Goal: Task Accomplishment & Management: Manage account settings

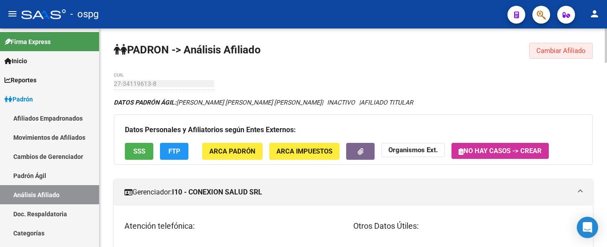
click at [551, 48] on span "Cambiar Afiliado" at bounding box center [560, 51] width 49 height 8
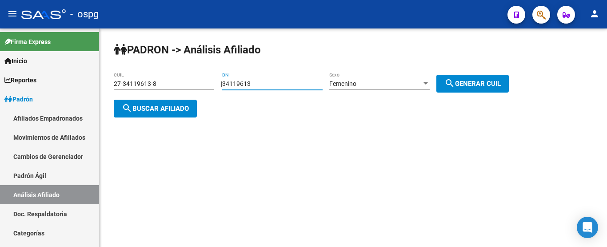
drag, startPoint x: 303, startPoint y: 85, endPoint x: 165, endPoint y: 97, distance: 138.7
click at [165, 97] on app-analisis-afiliado "PADRON -> Análisis Afiliado 27-34119613-8 CUIL | 34119613 DNI Femenino Sexo sea…" at bounding box center [315, 96] width 402 height 32
type input "23974992"
click at [403, 77] on div "Femenino Sexo" at bounding box center [379, 81] width 100 height 18
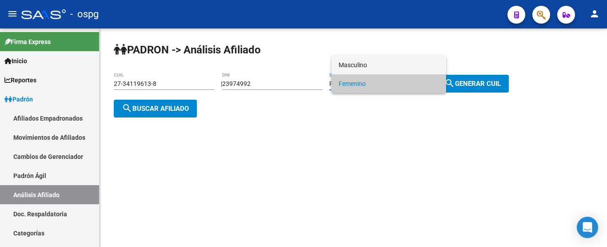
click at [399, 69] on span "Masculino" at bounding box center [389, 65] width 100 height 19
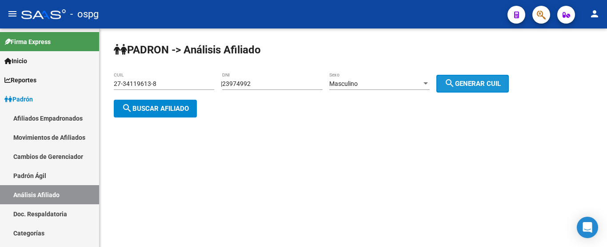
click at [448, 80] on button "search Generar CUIL" at bounding box center [472, 84] width 72 height 18
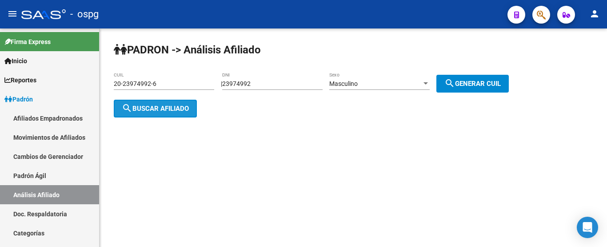
click at [122, 107] on mat-icon "search" at bounding box center [127, 108] width 11 height 11
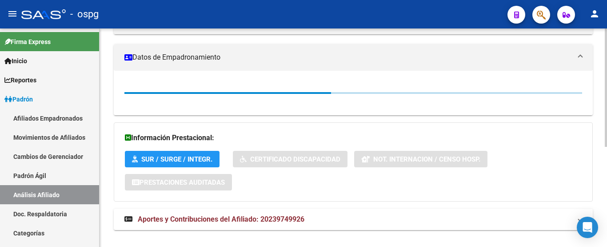
scroll to position [185, 0]
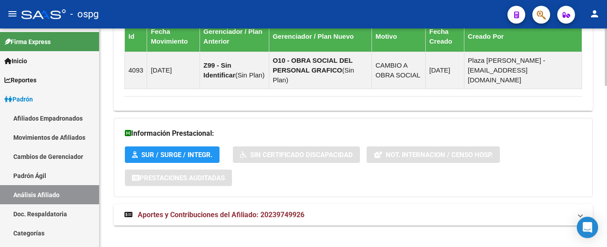
click at [247, 204] on mat-expansion-panel-header "Aportes y Contribuciones del Afiliado: 20239749926" at bounding box center [353, 214] width 479 height 21
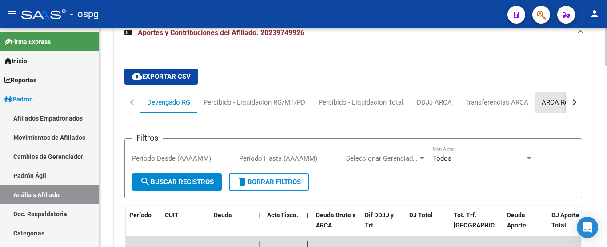
click at [563, 97] on div "ARCA Relaciones Laborales" at bounding box center [583, 102] width 83 height 10
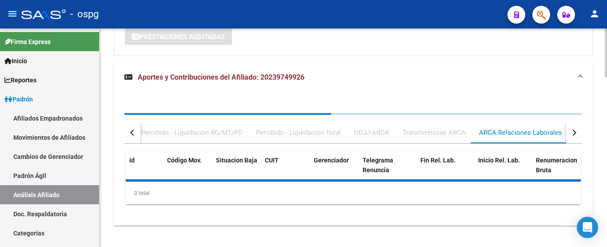
scroll to position [799, 0]
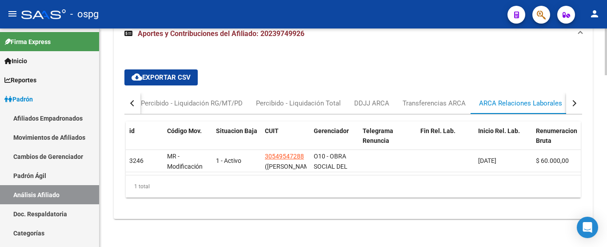
click at [572, 99] on button "button" at bounding box center [574, 102] width 16 height 21
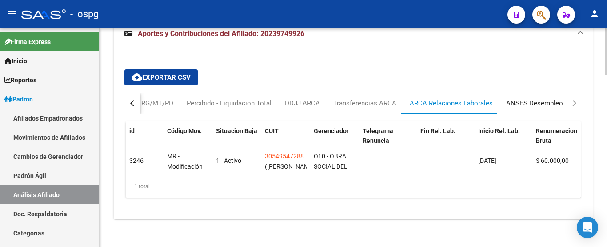
click at [556, 98] on div "ANSES Desempleo" at bounding box center [534, 103] width 57 height 10
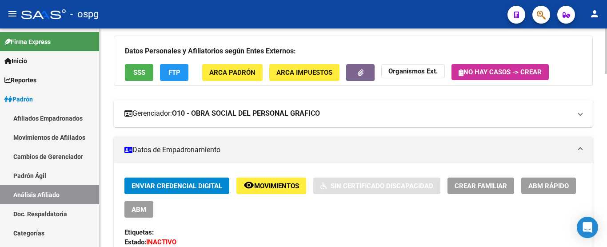
scroll to position [0, 0]
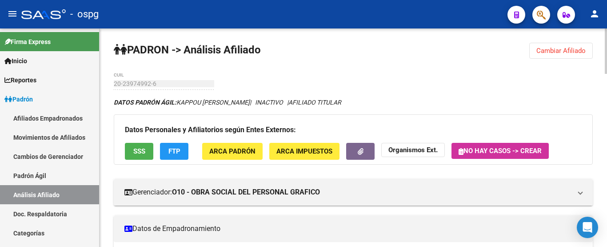
drag, startPoint x: 584, startPoint y: 47, endPoint x: 501, endPoint y: 42, distance: 83.2
click at [584, 46] on button "Cambiar Afiliado" at bounding box center [561, 51] width 64 height 16
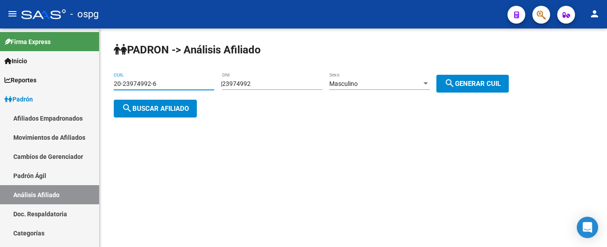
drag, startPoint x: 176, startPoint y: 80, endPoint x: 111, endPoint y: 80, distance: 65.3
click at [113, 83] on div "[PERSON_NAME] -> Análisis Afiliado 20-23974992-6 CUIL | 23974992 DNI Masculino …" at bounding box center [354, 86] width 508 height 117
paste input "17330964-4"
click at [145, 107] on span "search Buscar afiliado" at bounding box center [155, 108] width 67 height 8
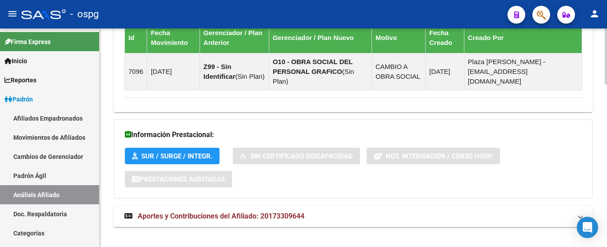
scroll to position [629, 0]
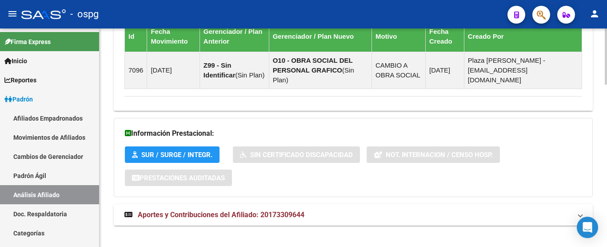
click at [194, 210] on span "Aportes y Contribuciones del Afiliado: 20173309644" at bounding box center [221, 214] width 167 height 8
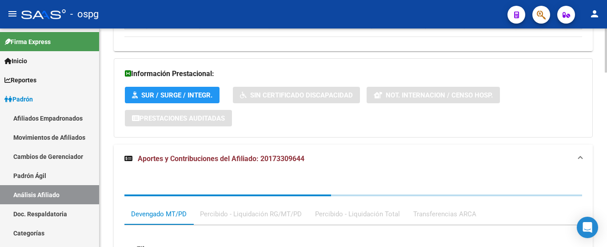
scroll to position [814, 0]
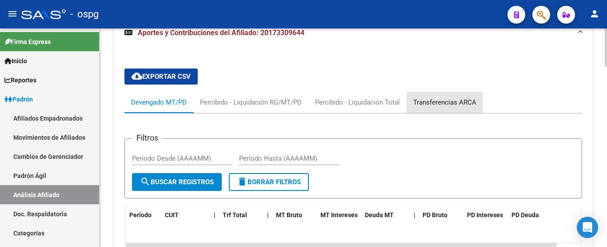
click at [409, 93] on div "Transferencias ARCA" at bounding box center [445, 102] width 76 height 21
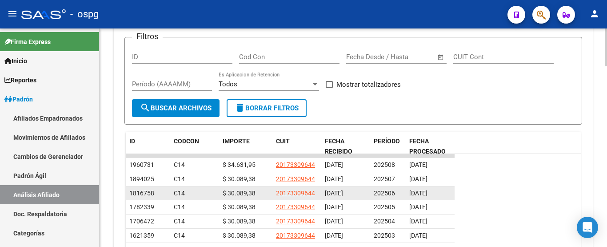
scroll to position [979, 0]
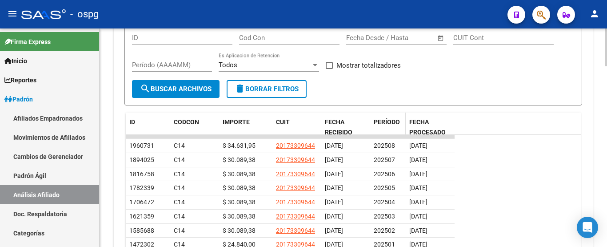
click at [382, 118] on span "PERÍODO" at bounding box center [387, 121] width 26 height 7
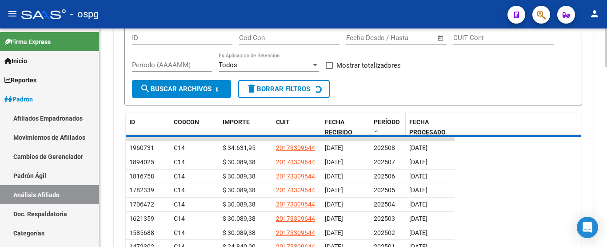
scroll to position [935, 0]
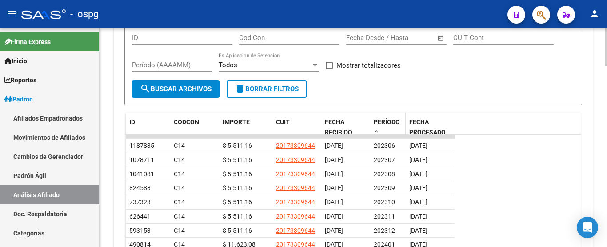
click at [390, 117] on div "PERÍODO" at bounding box center [388, 126] width 28 height 19
click at [374, 128] on span at bounding box center [376, 131] width 5 height 6
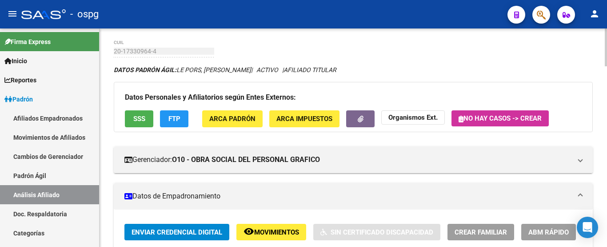
scroll to position [25, 0]
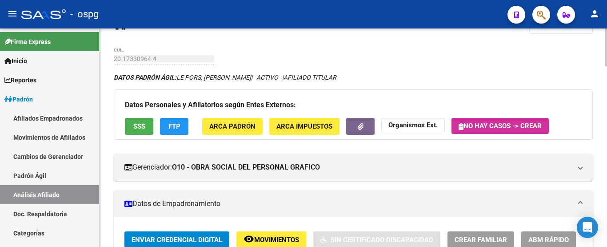
click at [607, 39] on div at bounding box center [606, 52] width 2 height 38
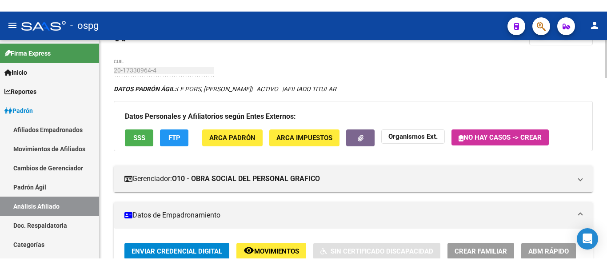
scroll to position [0, 0]
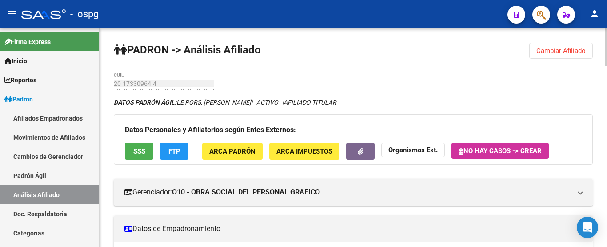
click at [606, 22] on div "menu - ospg person Firma Express Inicio Instructivos Contacto OS Reportes Ingre…" at bounding box center [303, 123] width 607 height 247
click at [556, 48] on span "Cambiar Afiliado" at bounding box center [560, 51] width 49 height 8
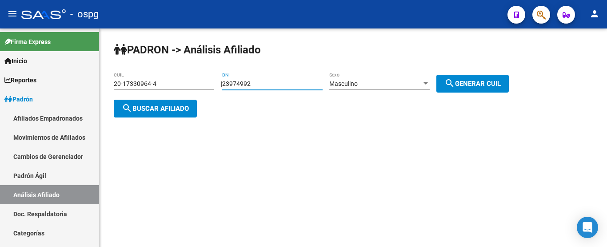
drag, startPoint x: 275, startPoint y: 80, endPoint x: 200, endPoint y: 77, distance: 75.2
click at [200, 80] on app-analisis-afiliado "[PERSON_NAME] -> Análisis Afiliado 20-17330964-4 CUIL | 23974992 DNI Masculino …" at bounding box center [315, 96] width 402 height 32
drag, startPoint x: 180, startPoint y: 78, endPoint x: 168, endPoint y: 81, distance: 12.8
click at [168, 80] on div "20-17330964-4 CUIL" at bounding box center [164, 81] width 100 height 18
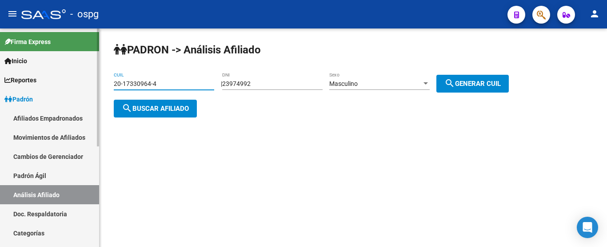
drag, startPoint x: 168, startPoint y: 81, endPoint x: 17, endPoint y: 76, distance: 150.7
click at [17, 76] on mat-sidenav-container "Firma Express Inicio Instructivos Contacto OS Reportes Ingresos Devengados Anál…" at bounding box center [303, 137] width 607 height 218
type input "20-34682419-1"
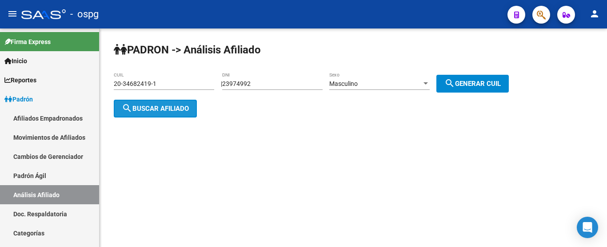
click at [144, 108] on span "search Buscar afiliado" at bounding box center [155, 108] width 67 height 8
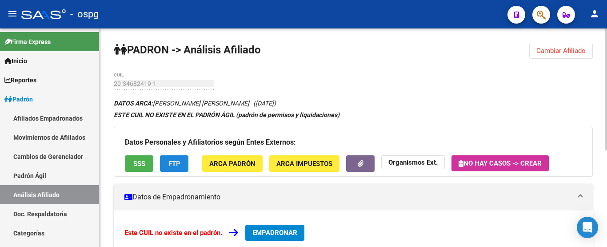
click at [184, 156] on button "FTP" at bounding box center [174, 163] width 28 height 16
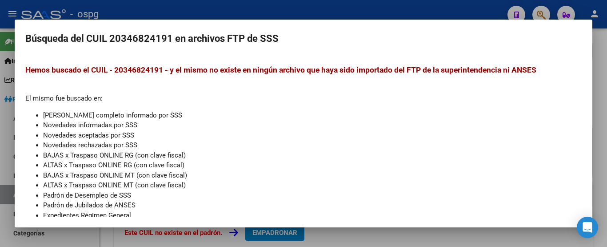
click at [379, 14] on div at bounding box center [303, 123] width 607 height 247
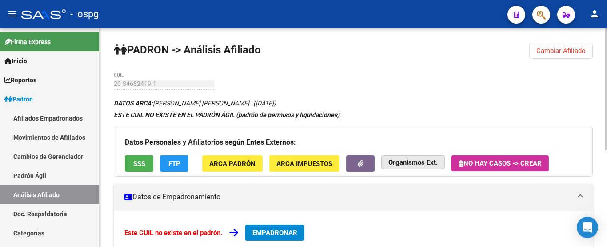
click at [410, 165] on strong "Organismos Ext." at bounding box center [412, 162] width 49 height 8
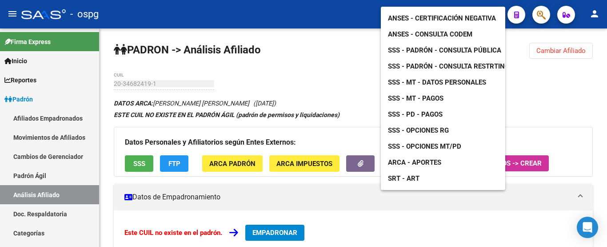
click at [459, 14] on span "ANSES - Certificación Negativa" at bounding box center [442, 18] width 108 height 8
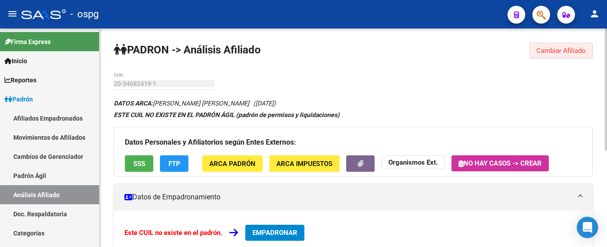
click at [553, 48] on span "Cambiar Afiliado" at bounding box center [560, 51] width 49 height 8
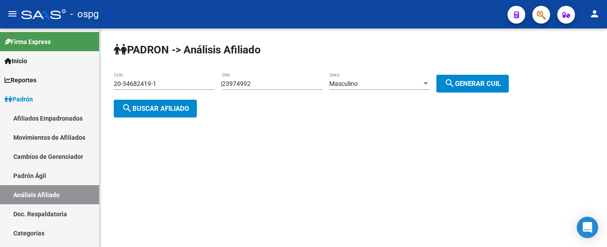
click at [167, 115] on button "search Buscar afiliado" at bounding box center [155, 109] width 83 height 18
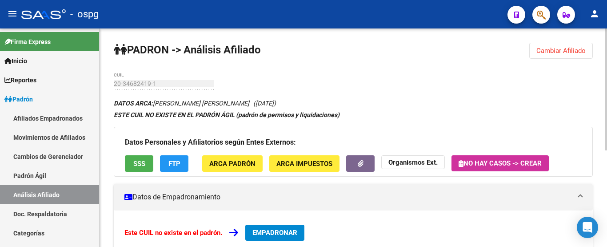
click at [423, 148] on h3 "Datos Personales y Afiliatorios según Entes Externos:" at bounding box center [353, 142] width 457 height 12
click at [414, 160] on strong "Organismos Ext." at bounding box center [412, 162] width 49 height 8
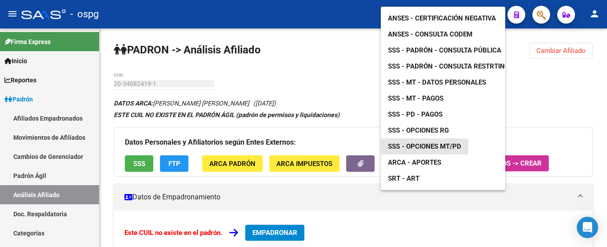
click at [431, 138] on link "SSS - Opciones MT/PD" at bounding box center [425, 146] width 88 height 16
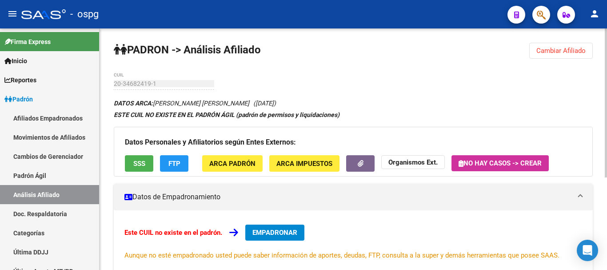
click at [572, 47] on span "Cambiar Afiliado" at bounding box center [560, 51] width 49 height 8
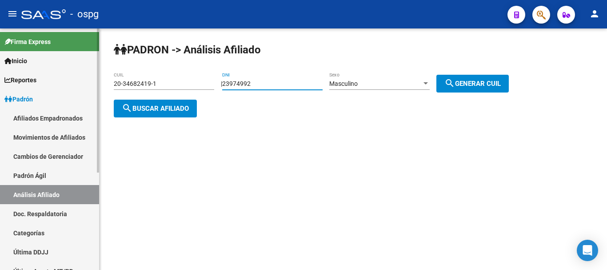
drag, startPoint x: 288, startPoint y: 83, endPoint x: 50, endPoint y: 88, distance: 237.8
click at [50, 88] on mat-sidenav-container "Firma Express Inicio Instructivos Contacto OS Reportes Ingresos Devengados Anál…" at bounding box center [303, 148] width 607 height 241
type input "45315837"
click at [473, 75] on button "search Generar CUIL" at bounding box center [472, 84] width 72 height 18
type input "20-45315837-4"
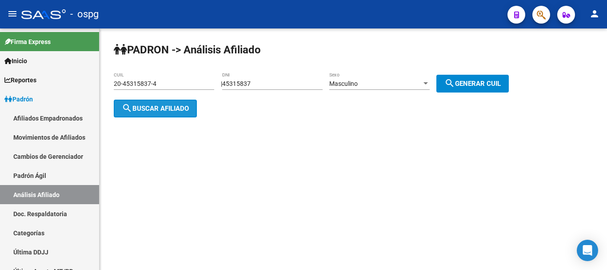
click at [165, 106] on span "search Buscar afiliado" at bounding box center [155, 108] width 67 height 8
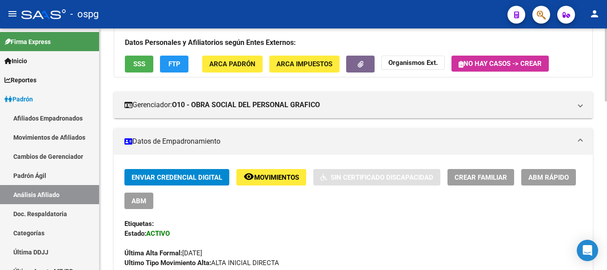
scroll to position [44, 0]
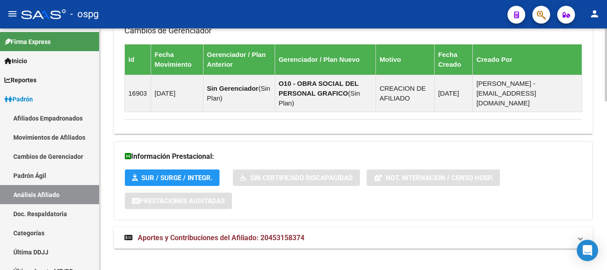
click at [269, 227] on mat-expansion-panel-header "Aportes y Contribuciones del Afiliado: 20453158374" at bounding box center [353, 237] width 479 height 21
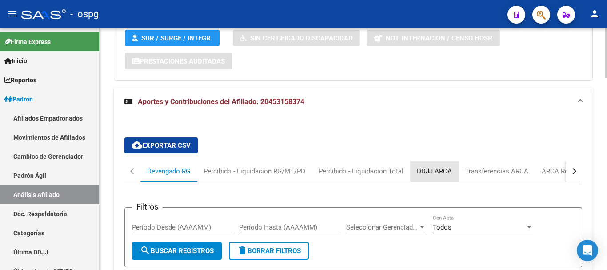
click at [431, 166] on div "DDJJ ARCA" at bounding box center [434, 171] width 35 height 10
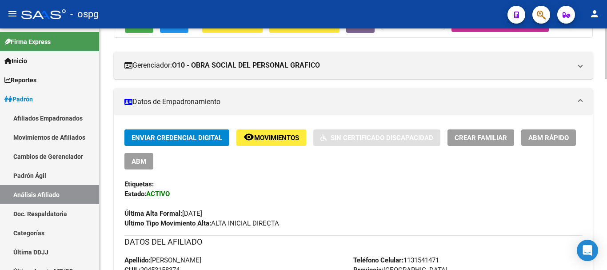
scroll to position [0, 0]
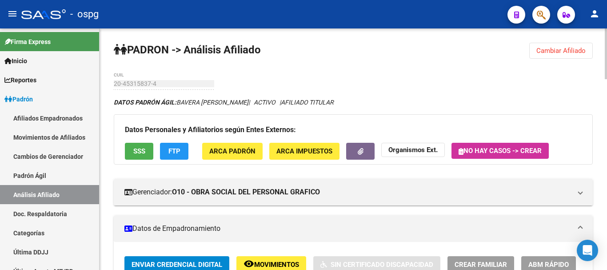
drag, startPoint x: 128, startPoint y: 47, endPoint x: 172, endPoint y: 54, distance: 44.5
click at [172, 54] on strong "PADRON -> Análisis Afiliado" at bounding box center [187, 50] width 147 height 12
click at [176, 51] on strong "PADRON -> Análisis Afiliado" at bounding box center [187, 50] width 147 height 12
drag, startPoint x: 176, startPoint y: 50, endPoint x: 272, endPoint y: 56, distance: 96.6
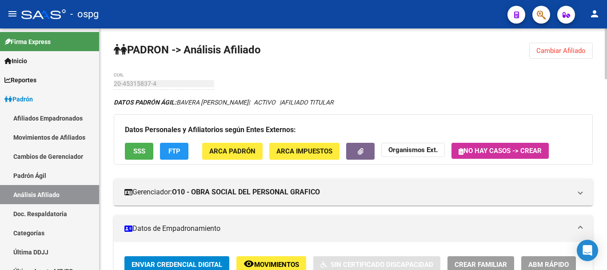
drag, startPoint x: 265, startPoint y: 48, endPoint x: 117, endPoint y: 47, distance: 148.4
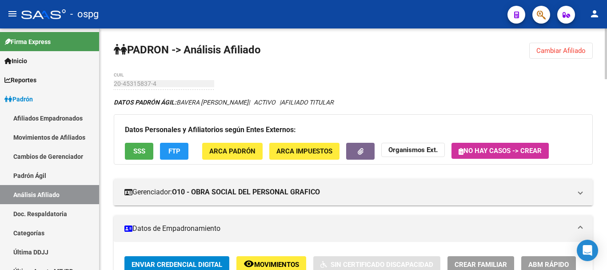
click at [121, 46] on icon at bounding box center [120, 49] width 13 height 11
drag, startPoint x: 114, startPoint y: 48, endPoint x: 269, endPoint y: 58, distance: 155.5
drag, startPoint x: 261, startPoint y: 52, endPoint x: 188, endPoint y: 56, distance: 73.5
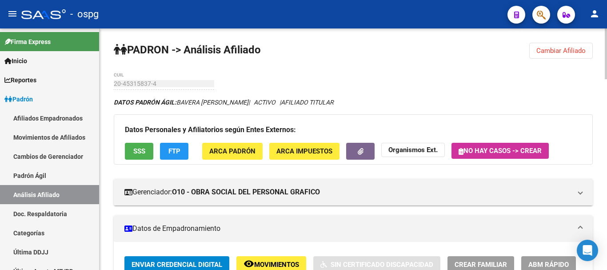
click at [132, 52] on strong "PADRON -> Análisis Afiliado" at bounding box center [187, 50] width 147 height 12
click at [168, 46] on strong "PADRON -> Análisis Afiliado" at bounding box center [187, 50] width 147 height 12
drag, startPoint x: 174, startPoint y: 46, endPoint x: 130, endPoint y: 44, distance: 43.6
click at [130, 44] on strong "PADRON -> Análisis Afiliado" at bounding box center [187, 50] width 147 height 12
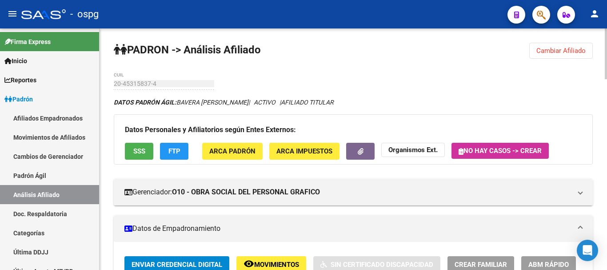
click at [131, 45] on strong "PADRON -> Análisis Afiliado" at bounding box center [187, 50] width 147 height 12
drag, startPoint x: 132, startPoint y: 46, endPoint x: 294, endPoint y: 64, distance: 162.8
click at [536, 52] on button "Cambiar Afiliado" at bounding box center [561, 51] width 64 height 16
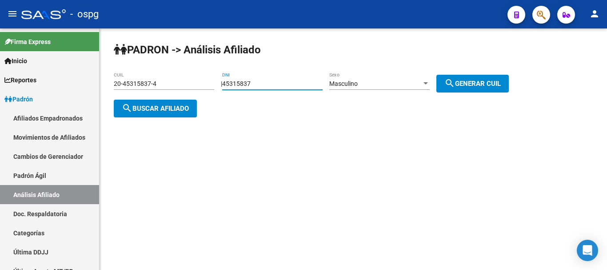
drag, startPoint x: 286, startPoint y: 82, endPoint x: 220, endPoint y: 84, distance: 65.8
click at [220, 84] on app-analisis-afiliado "[PERSON_NAME] -> Análisis Afiliado 20-45315837-4 CUIL | 45315837 DNI Masculino …" at bounding box center [315, 96] width 402 height 32
type input "25207894"
click at [495, 80] on span "search Generar CUIL" at bounding box center [472, 84] width 56 height 8
type input "20-25207894-1"
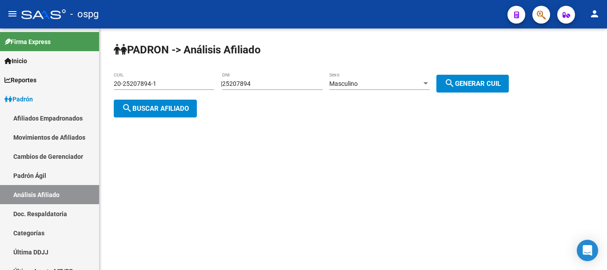
click at [136, 103] on button "search Buscar afiliado" at bounding box center [155, 109] width 83 height 18
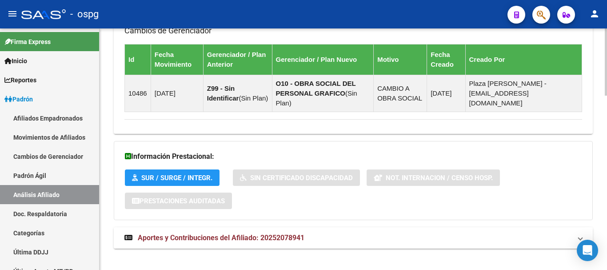
click at [332, 233] on mat-panel-title "Aportes y Contribuciones del Afiliado: 20252078941" at bounding box center [347, 238] width 447 height 10
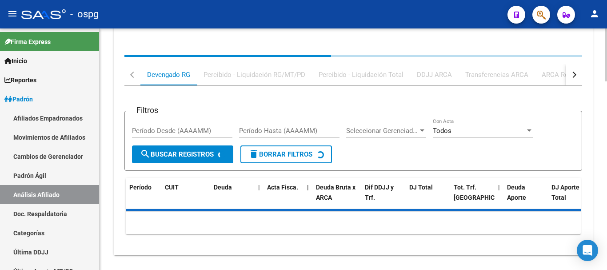
scroll to position [856, 0]
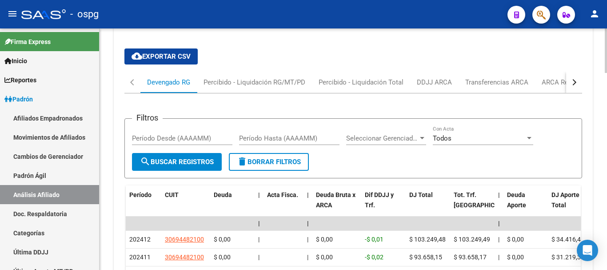
click at [573, 79] on div "button" at bounding box center [573, 82] width 6 height 6
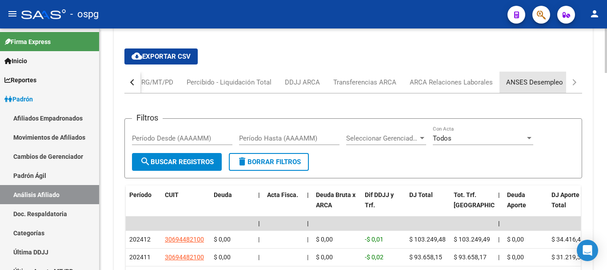
click at [550, 77] on div "ANSES Desempleo" at bounding box center [534, 82] width 57 height 10
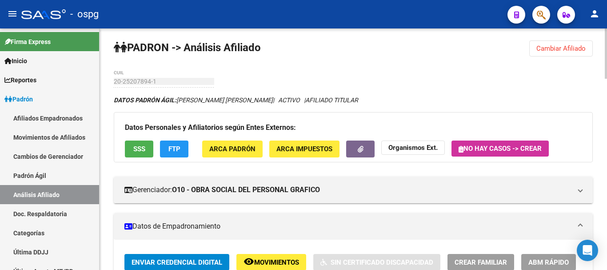
scroll to position [0, 0]
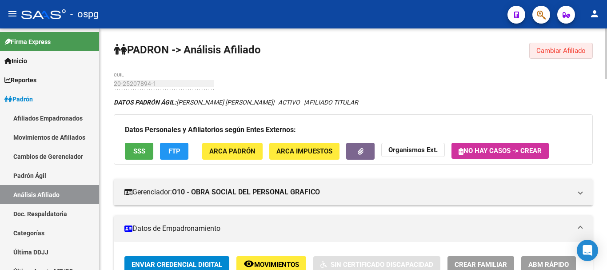
click at [570, 51] on span "Cambiar Afiliado" at bounding box center [560, 51] width 49 height 8
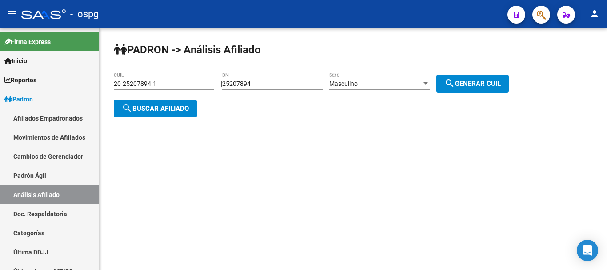
drag, startPoint x: 259, startPoint y: 80, endPoint x: 233, endPoint y: 81, distance: 25.4
click at [216, 81] on app-analisis-afiliado "[PERSON_NAME] -> Análisis Afiliado 20-25207894-1 CUIL | 25207894 DNI Masculino …" at bounding box center [315, 96] width 402 height 32
drag, startPoint x: 265, startPoint y: 81, endPoint x: 215, endPoint y: 82, distance: 50.7
click at [215, 82] on app-analisis-afiliado "[PERSON_NAME] -> Análisis Afiliado 20-25207894-1 CUIL | 25207894 DNI Masculino …" at bounding box center [315, 96] width 402 height 32
type input "45315837"
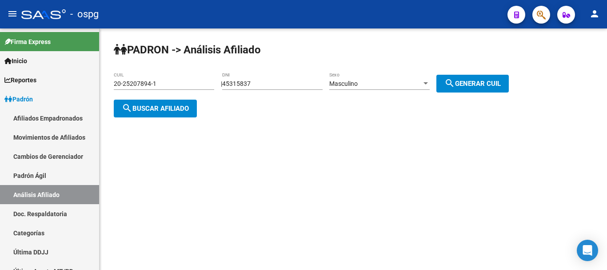
click at [497, 72] on div "[PERSON_NAME] -> Análisis Afiliado 20-25207894-1 CUIL | 45315837 DNI Masculino …" at bounding box center [354, 86] width 508 height 117
click at [476, 84] on span "search Generar CUIL" at bounding box center [472, 84] width 56 height 8
type input "20-45315837-4"
click at [166, 113] on button "search Buscar afiliado" at bounding box center [155, 109] width 83 height 18
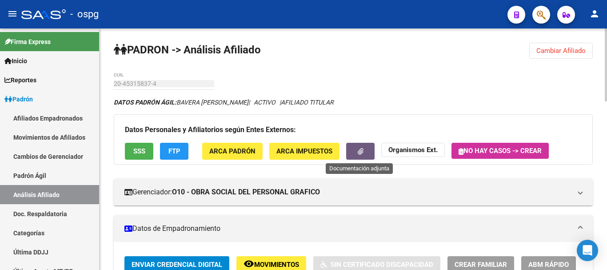
click at [360, 144] on button "button" at bounding box center [360, 151] width 28 height 16
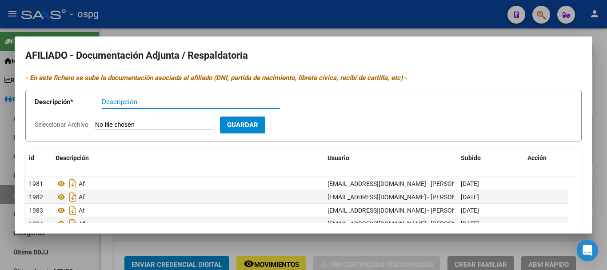
type input "A"
type input "NOTA EF"
click at [143, 125] on input "Seleccionar Archivo" at bounding box center [154, 125] width 118 height 8
click at [58, 124] on span "Seleccionar Archivo" at bounding box center [62, 124] width 54 height 7
click at [95, 124] on input "Seleccionar Archivo" at bounding box center [154, 125] width 118 height 8
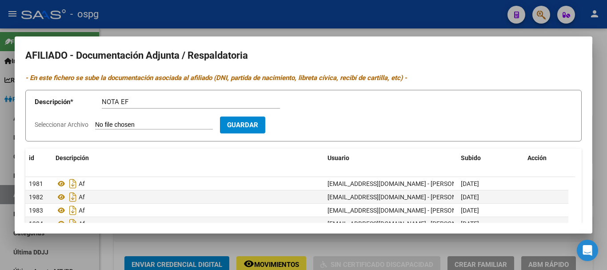
type input "C:\fakepath\KM_C284e-20250909165847.pdf"
click at [309, 122] on span "Guardar" at bounding box center [294, 125] width 31 height 8
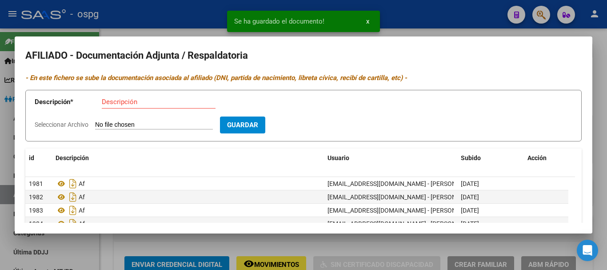
click at [426, 24] on div at bounding box center [303, 135] width 607 height 270
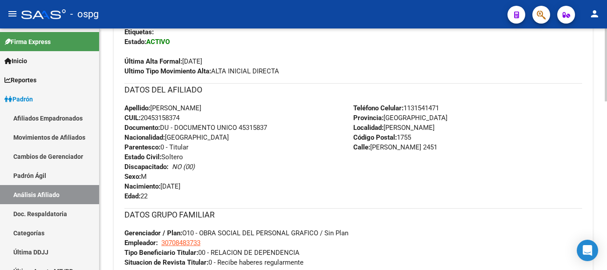
scroll to position [400, 0]
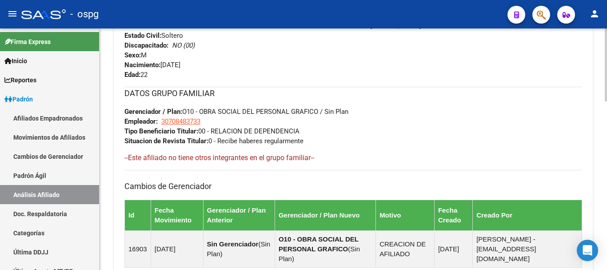
drag, startPoint x: 449, startPoint y: 94, endPoint x: 426, endPoint y: 106, distance: 26.6
click at [449, 94] on h3 "DATOS GRUPO FAMILIAR" at bounding box center [353, 93] width 458 height 12
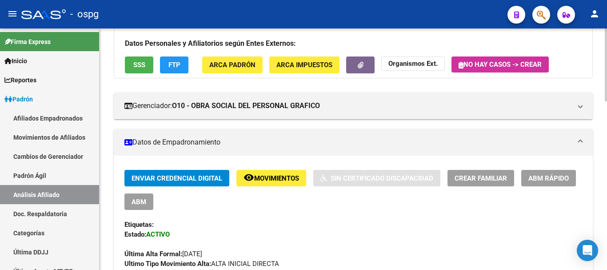
scroll to position [0, 0]
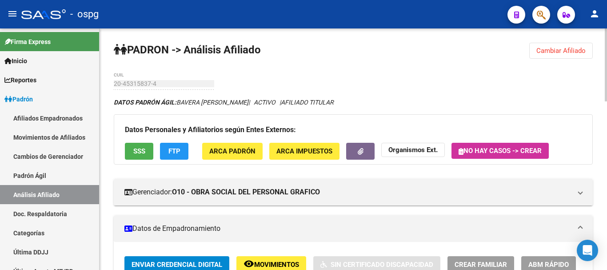
click at [545, 53] on span "Cambiar Afiliado" at bounding box center [560, 51] width 49 height 8
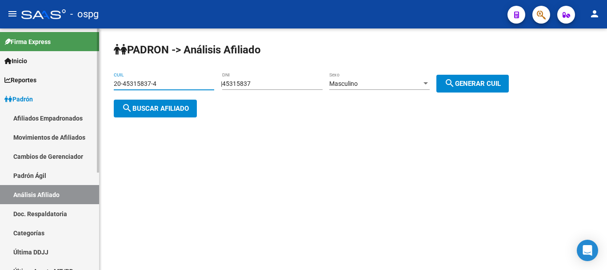
drag, startPoint x: 184, startPoint y: 83, endPoint x: 77, endPoint y: 84, distance: 106.7
click at [77, 84] on mat-sidenav-container "Firma Express Inicio Instructivos Contacto OS Reportes Ingresos Devengados Anál…" at bounding box center [303, 148] width 607 height 241
paste input "93517089"
type input "20-93517089-4"
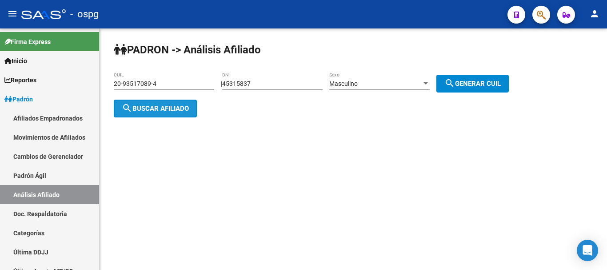
click at [133, 105] on span "search Buscar afiliado" at bounding box center [155, 108] width 67 height 8
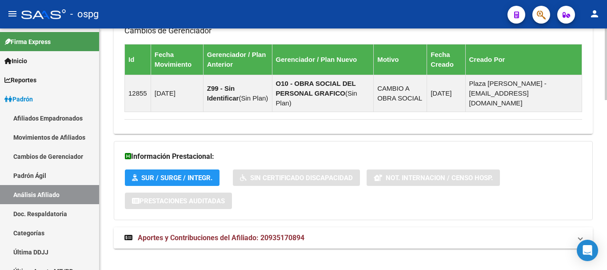
click at [243, 233] on strong "Aportes y Contribuciones del Afiliado: 20935170894" at bounding box center [214, 238] width 180 height 10
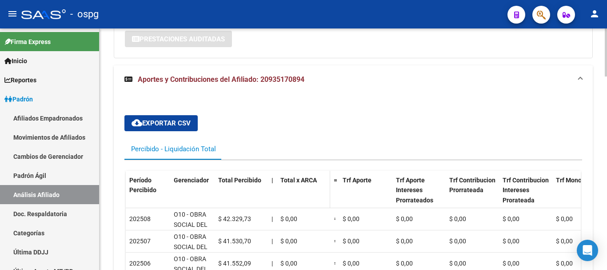
scroll to position [791, 0]
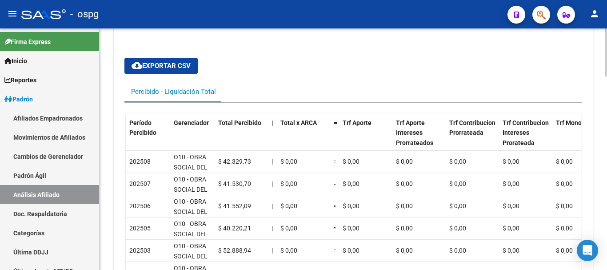
click at [509, 82] on div "Percibido - Liquidación Total" at bounding box center [353, 91] width 458 height 21
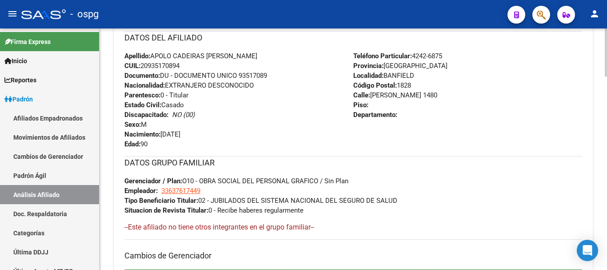
scroll to position [347, 0]
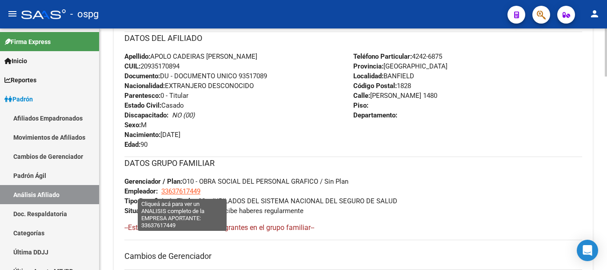
click at [176, 192] on span "33637617449" at bounding box center [180, 191] width 39 height 8
type textarea "33637617449"
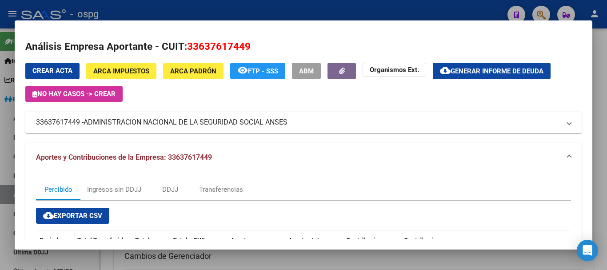
click at [219, 13] on div at bounding box center [303, 135] width 607 height 270
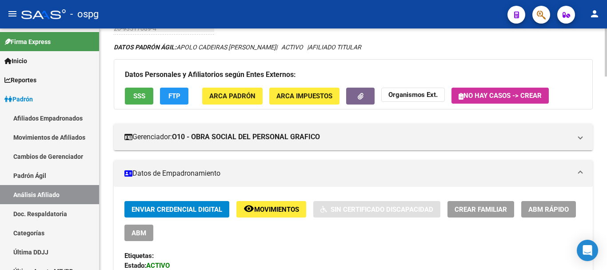
scroll to position [0, 0]
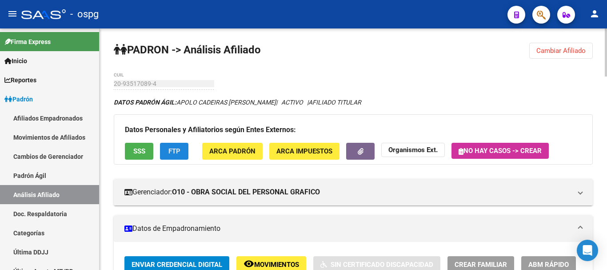
click at [173, 154] on span "FTP" at bounding box center [174, 152] width 12 height 8
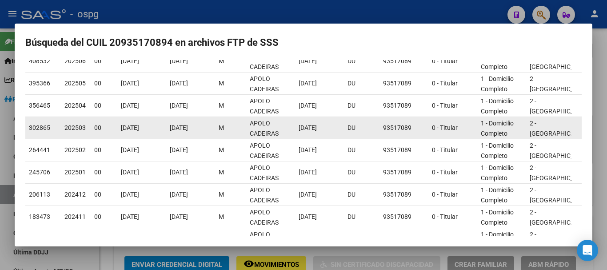
scroll to position [167, 0]
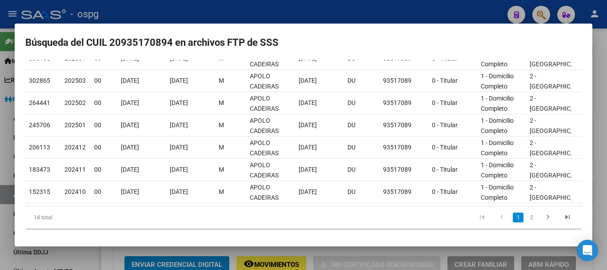
click at [195, 21] on div at bounding box center [303, 135] width 607 height 270
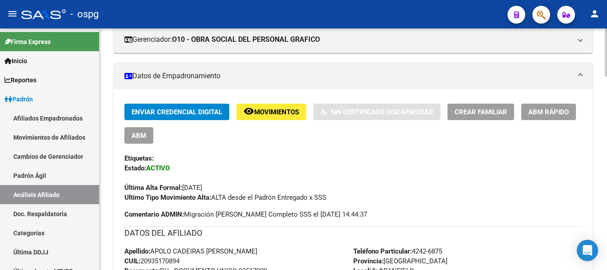
scroll to position [0, 0]
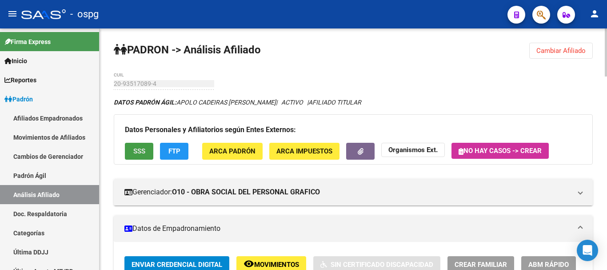
click at [140, 153] on span "SSS" at bounding box center [139, 152] width 12 height 8
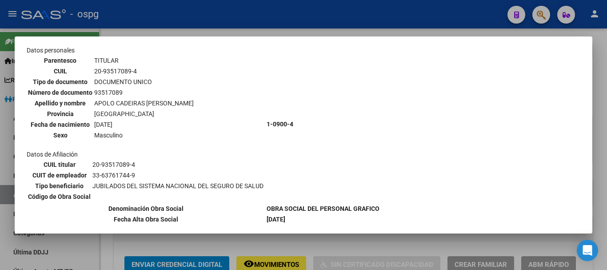
scroll to position [89, 0]
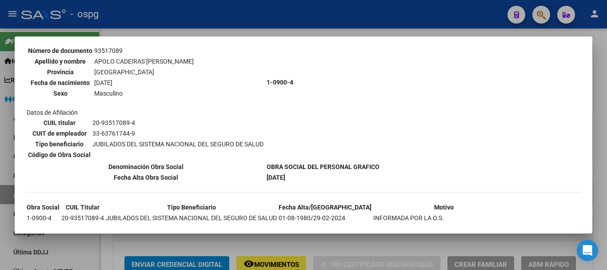
drag, startPoint x: 119, startPoint y: 145, endPoint x: 303, endPoint y: 144, distance: 183.5
click at [303, 144] on tr "Datos personales Parentesco TITULAR CUIL 20-93517089-4 Tipo de documento DOCUME…" at bounding box center [203, 82] width 354 height 157
click at [302, 144] on td "1-0900-4" at bounding box center [323, 82] width 114 height 157
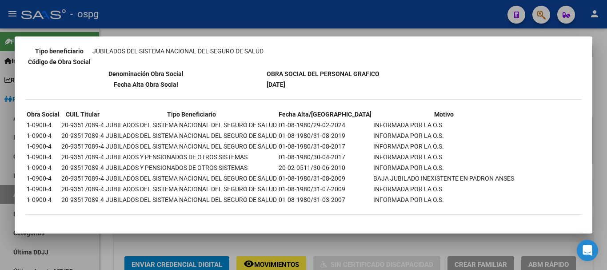
scroll to position [183, 0]
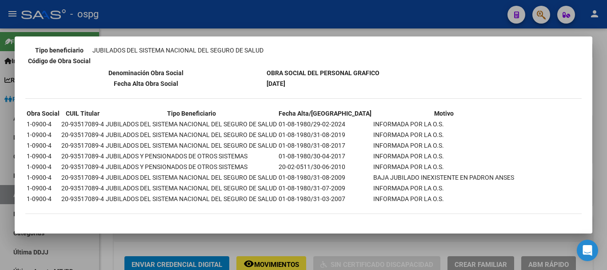
click at [347, 34] on div at bounding box center [303, 135] width 607 height 270
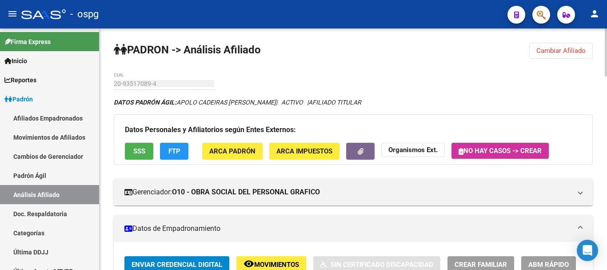
click at [183, 159] on button "FTP" at bounding box center [174, 151] width 28 height 16
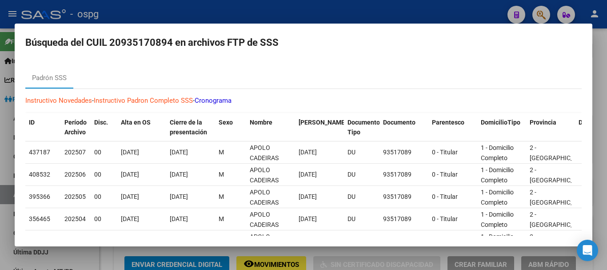
drag, startPoint x: 226, startPoint y: 12, endPoint x: 217, endPoint y: 2, distance: 13.8
click at [226, 12] on div at bounding box center [303, 135] width 607 height 270
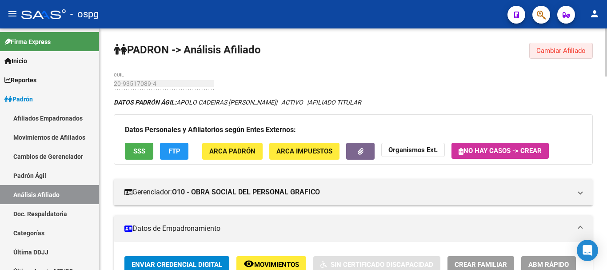
drag, startPoint x: 557, startPoint y: 56, endPoint x: 420, endPoint y: 64, distance: 136.7
click at [556, 55] on button "Cambiar Afiliado" at bounding box center [561, 51] width 64 height 16
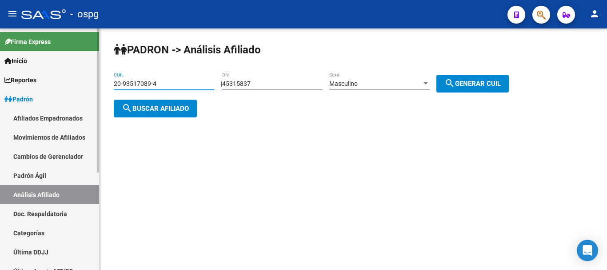
drag, startPoint x: 203, startPoint y: 83, endPoint x: 86, endPoint y: 83, distance: 116.9
click at [86, 83] on mat-sidenav-container "Firma Express Inicio Instructivos Contacto OS Reportes Ingresos Devengados Anál…" at bounding box center [303, 148] width 607 height 241
paste input "[US_EMPLOYER_IDENTIFICATION_NUMBER]"
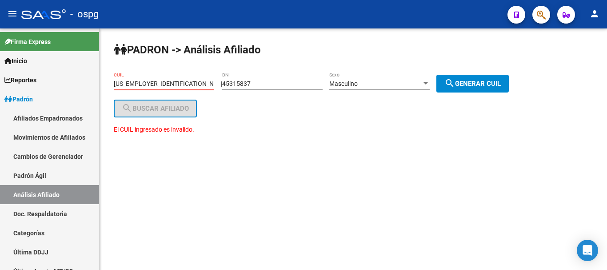
drag, startPoint x: 166, startPoint y: 86, endPoint x: 99, endPoint y: 90, distance: 66.8
click at [99, 90] on mat-sidenav-container "Firma Express Inicio Instructivos Contacto OS Reportes Ingresos Devengados Anál…" at bounding box center [303, 148] width 607 height 241
paste input
type input "[US_EMPLOYER_IDENTIFICATION_NUMBER]"
drag, startPoint x: 180, startPoint y: 76, endPoint x: 136, endPoint y: 84, distance: 45.1
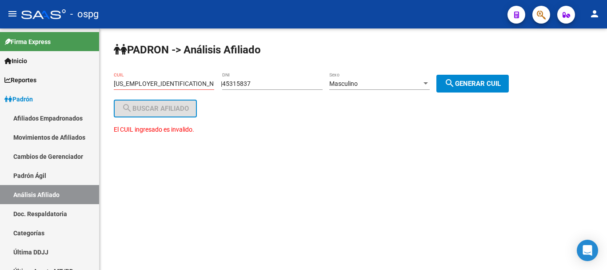
click at [133, 84] on div "[US_EMPLOYER_IDENTIFICATION_NUMBER] CUIL" at bounding box center [164, 81] width 100 height 18
drag, startPoint x: 161, startPoint y: 84, endPoint x: 49, endPoint y: 96, distance: 112.6
click at [49, 96] on mat-sidenav-container "Firma Express Inicio Instructivos Contacto OS Reportes Ingresos Devengados Anál…" at bounding box center [303, 148] width 607 height 241
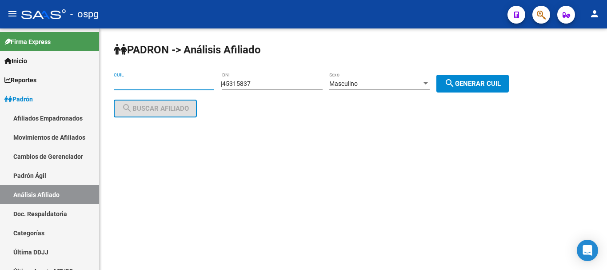
click at [145, 80] on input "CUIL" at bounding box center [164, 84] width 100 height 8
paste input "-11467020-0"
type input "27-11467020-2"
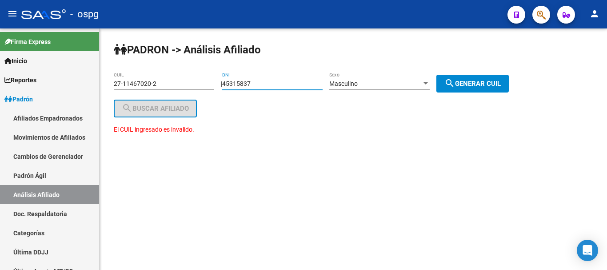
drag, startPoint x: 276, startPoint y: 84, endPoint x: 224, endPoint y: 85, distance: 52.0
click at [224, 85] on div "| 45315837 DNI Masculino Sexo search Generar CUIL" at bounding box center [368, 83] width 295 height 7
paste input "114670200"
type input "114670200"
click at [165, 87] on div "27-11467020-2 CUIL" at bounding box center [164, 81] width 100 height 18
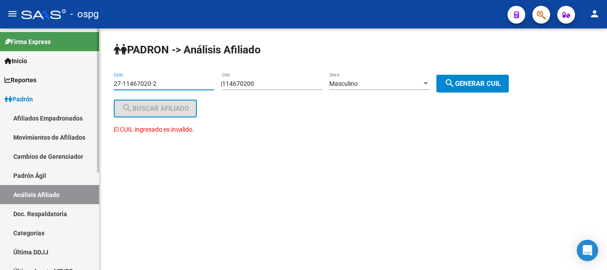
drag, startPoint x: 166, startPoint y: 82, endPoint x: 40, endPoint y: 82, distance: 125.8
click at [40, 82] on mat-sidenav-container "Firma Express Inicio Instructivos Contacto OS Reportes Ingresos Devengados Anál…" at bounding box center [303, 148] width 607 height 241
paste input "26726543"
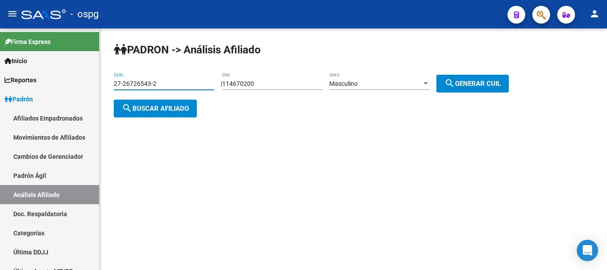
type input "27-26726543-2"
click at [144, 103] on button "search Buscar afiliado" at bounding box center [155, 109] width 83 height 18
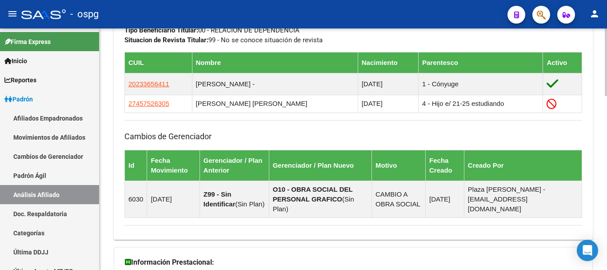
scroll to position [473, 0]
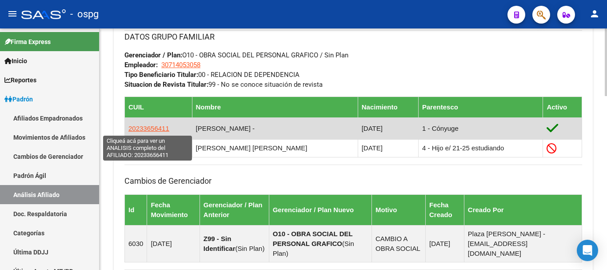
click at [138, 128] on span "20233656411" at bounding box center [148, 128] width 41 height 8
type textarea "20233656411"
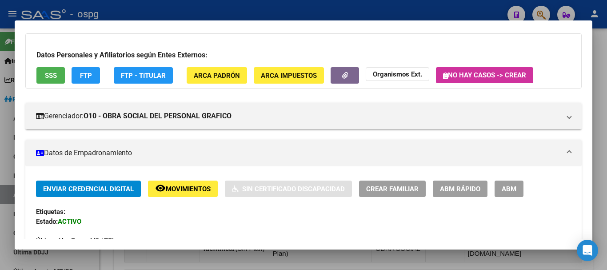
scroll to position [89, 0]
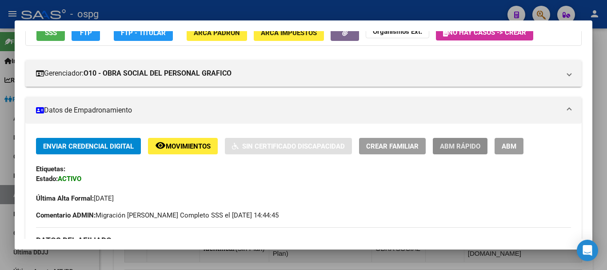
click at [453, 140] on button "ABM Rápido" at bounding box center [460, 146] width 55 height 16
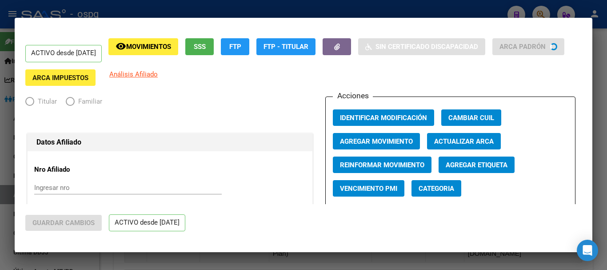
radio input "true"
type input "30-71405305-8"
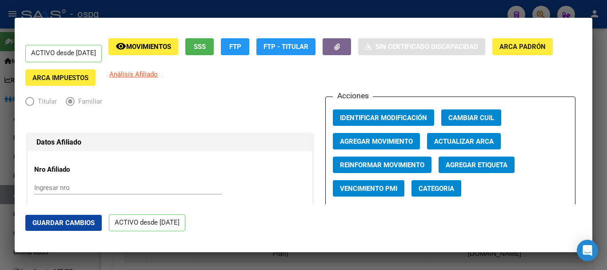
click at [384, 143] on span "Agregar Movimiento" at bounding box center [376, 141] width 73 height 8
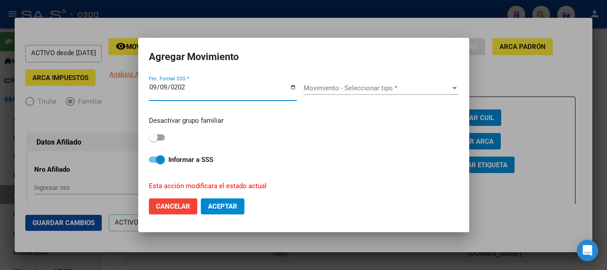
type input "[DATE]"
click at [372, 90] on span "Movimiento - Seleccionar tipo *" at bounding box center [377, 88] width 147 height 8
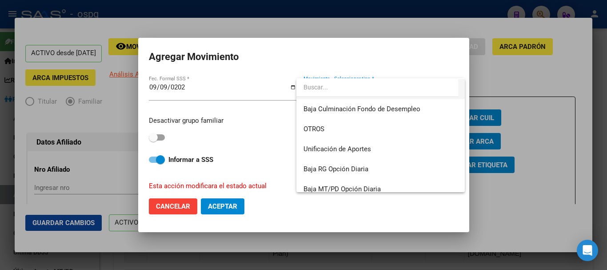
scroll to position [646, 0]
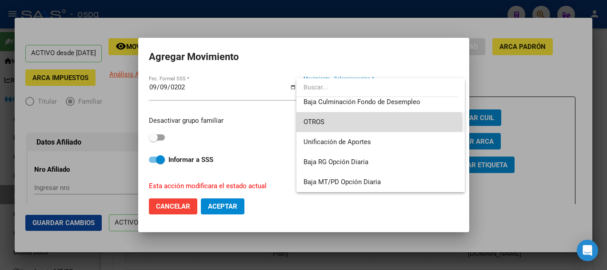
click at [379, 125] on span "OTROS" at bounding box center [381, 122] width 154 height 20
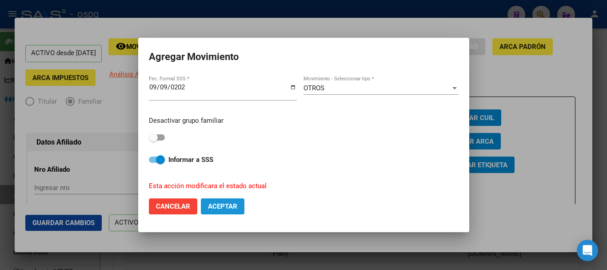
click at [224, 201] on button "Aceptar" at bounding box center [223, 206] width 44 height 16
checkbox input "false"
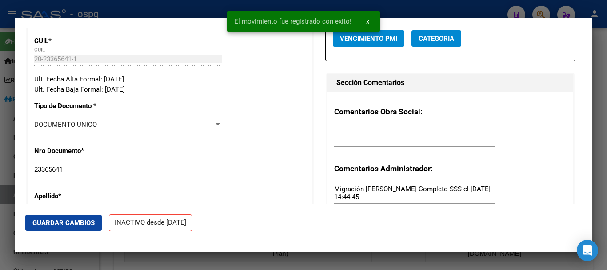
scroll to position [178, 0]
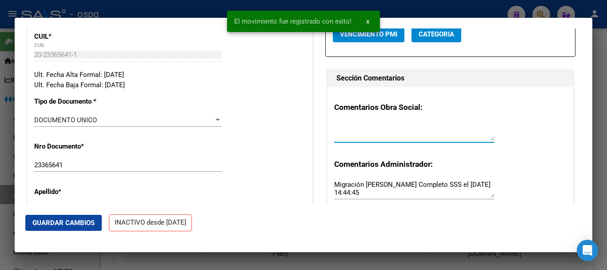
click at [380, 136] on textarea at bounding box center [414, 132] width 160 height 18
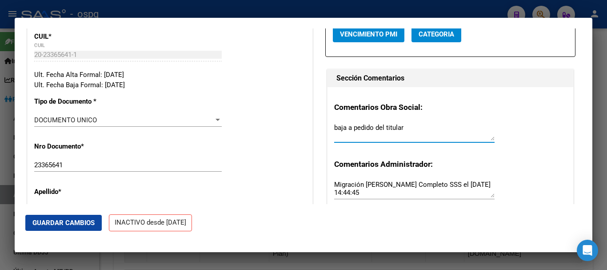
type textarea "baja a pedido del titular"
click at [55, 224] on span "Guardar Cambios" at bounding box center [63, 223] width 62 height 8
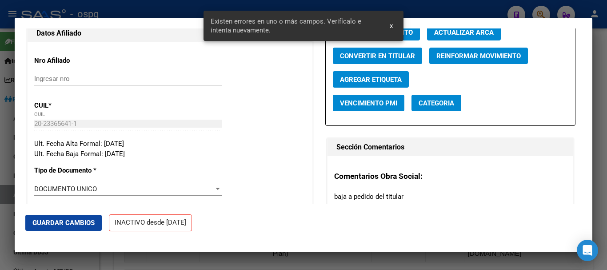
scroll to position [0, 0]
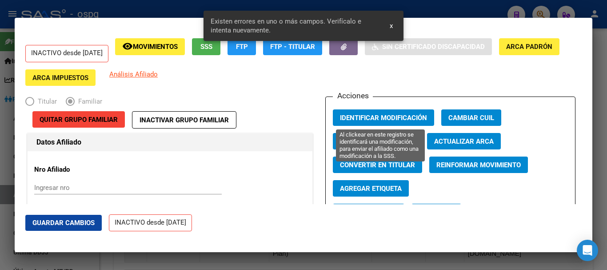
click at [372, 114] on span "Identificar Modificación" at bounding box center [383, 118] width 87 height 8
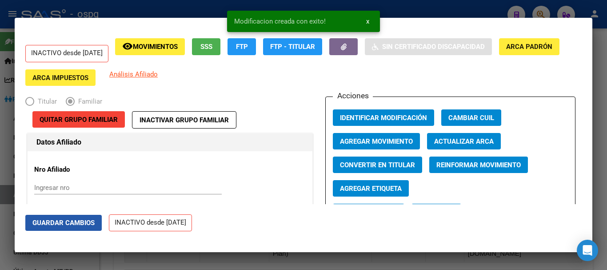
click at [58, 227] on button "Guardar Cambios" at bounding box center [63, 223] width 76 height 16
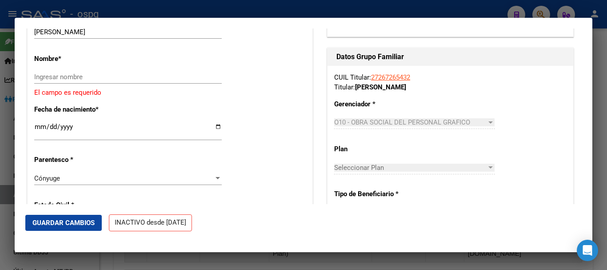
scroll to position [267, 0]
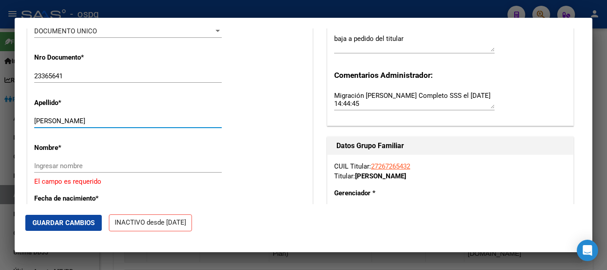
drag, startPoint x: 56, startPoint y: 121, endPoint x: 99, endPoint y: 122, distance: 42.7
click at [99, 122] on input "[PERSON_NAME]" at bounding box center [128, 121] width 188 height 8
type input "[PERSON_NAME]"
click at [65, 161] on div "Ingresar nombre" at bounding box center [128, 165] width 188 height 13
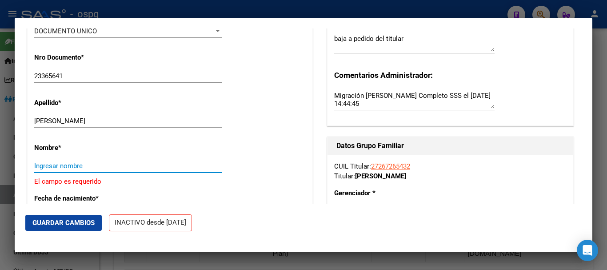
paste input "[PERSON_NAME]"
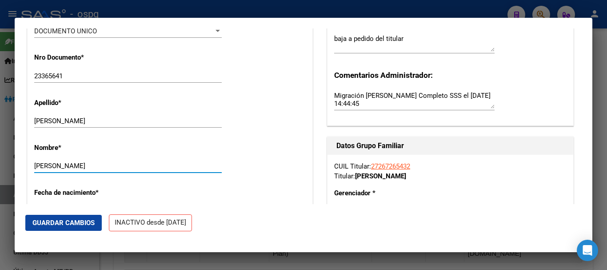
type input "[PERSON_NAME]"
click at [59, 221] on span "Guardar Cambios" at bounding box center [63, 223] width 62 height 8
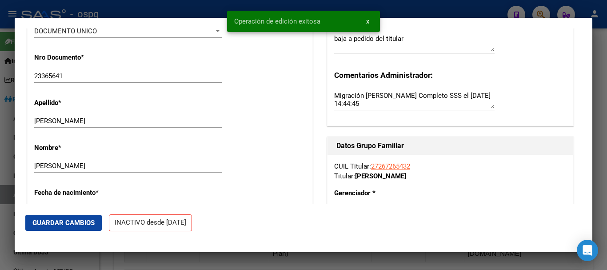
click at [405, 12] on div at bounding box center [303, 135] width 607 height 270
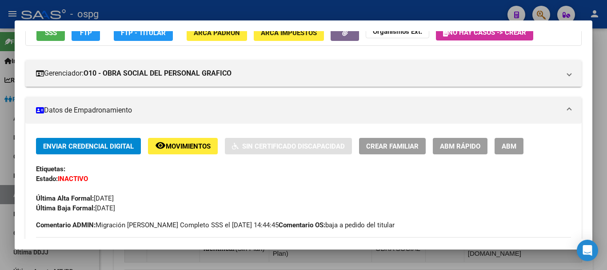
click at [405, 12] on div at bounding box center [303, 135] width 607 height 270
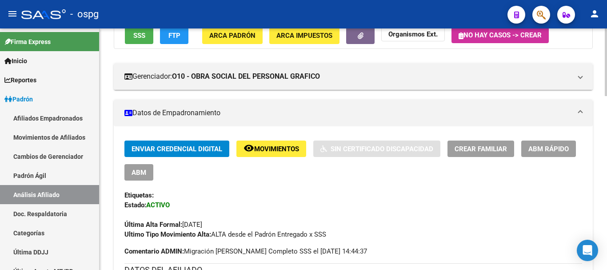
scroll to position [0, 0]
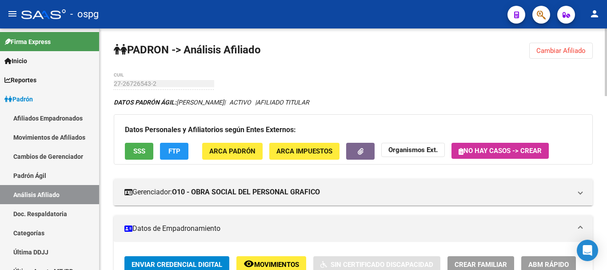
click at [607, 36] on div at bounding box center [606, 62] width 2 height 68
click at [550, 55] on button "Cambiar Afiliado" at bounding box center [561, 51] width 64 height 16
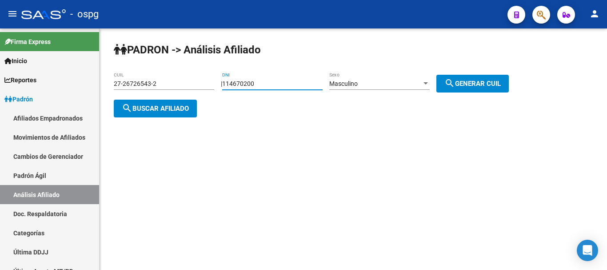
drag, startPoint x: 271, startPoint y: 85, endPoint x: 216, endPoint y: 84, distance: 54.7
click at [216, 84] on app-analisis-afiliado "[PERSON_NAME] -> Análisis Afiliado 27-26726543-2 CUIL | 114670200 DNI Masculino…" at bounding box center [315, 96] width 402 height 32
paste input "45736232"
type input "45736232"
click at [480, 81] on span "search Generar CUIL" at bounding box center [472, 84] width 56 height 8
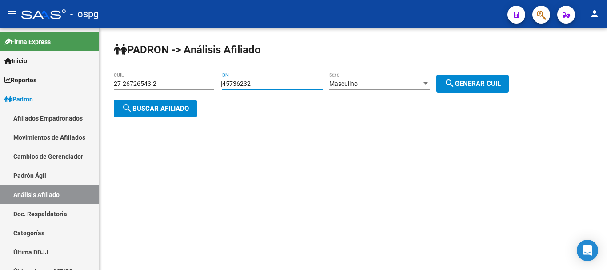
type input "20-45736232-4"
click at [147, 101] on button "search Buscar afiliado" at bounding box center [155, 109] width 83 height 18
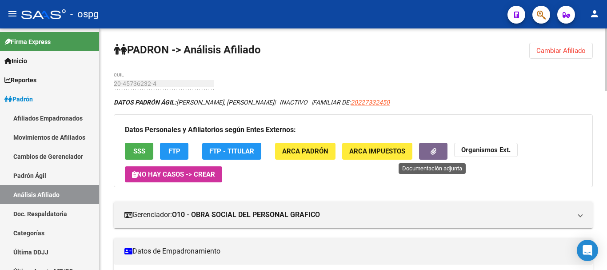
click at [434, 149] on icon "button" at bounding box center [434, 151] width 6 height 7
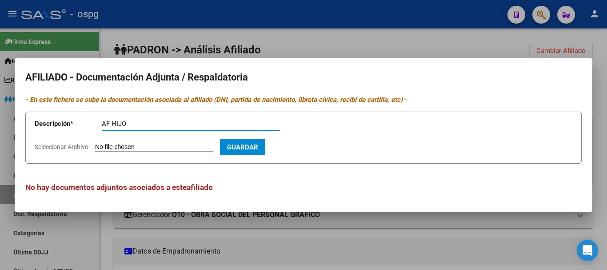
type input "AF HIJO"
click at [72, 145] on span "Seleccionar Archivo" at bounding box center [62, 146] width 54 height 7
click at [95, 145] on input "Seleccionar Archivo" at bounding box center [154, 147] width 118 height 8
type input "C:\fakepath\[PERSON_NAME] [PERSON_NAME].pdf"
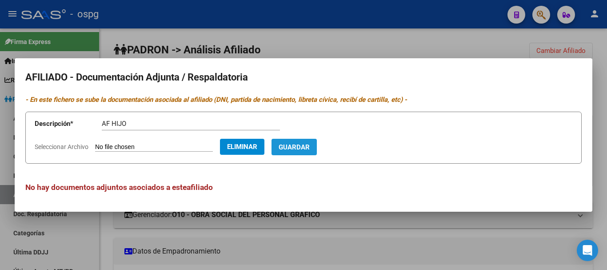
click at [317, 139] on button "Guardar" at bounding box center [294, 147] width 45 height 16
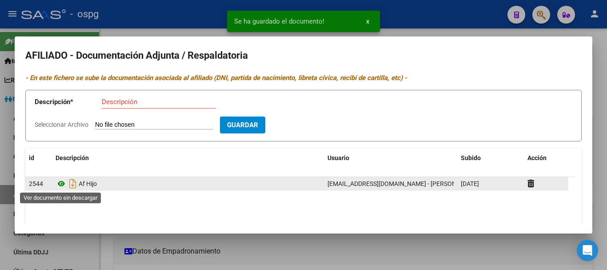
click at [62, 182] on icon at bounding box center [62, 183] width 12 height 11
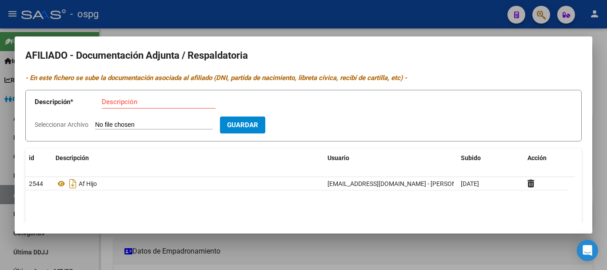
drag, startPoint x: 325, startPoint y: 17, endPoint x: 328, endPoint y: 26, distance: 9.4
click at [325, 17] on div at bounding box center [303, 135] width 607 height 270
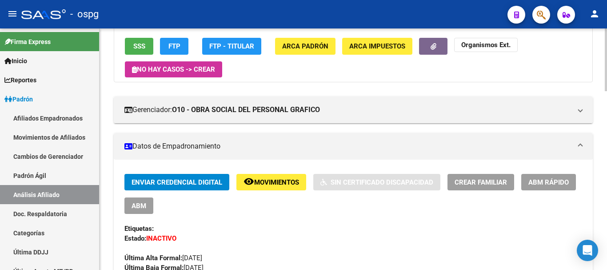
scroll to position [133, 0]
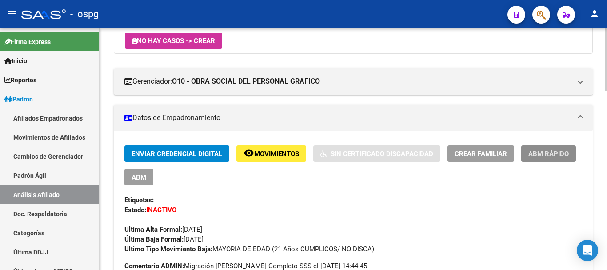
click at [528, 153] on button "ABM Rápido" at bounding box center [548, 153] width 55 height 16
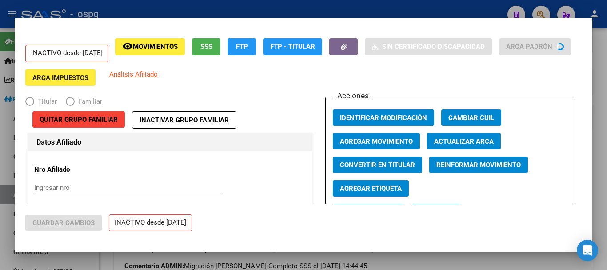
radio input "true"
type input "30-50017502-4"
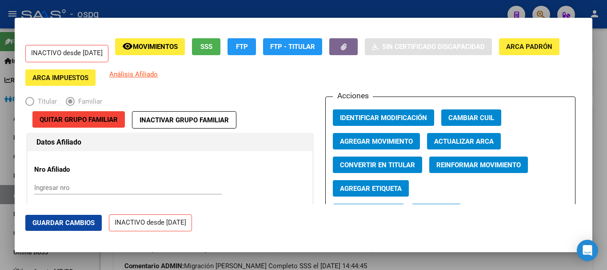
drag, startPoint x: 461, startPoint y: 166, endPoint x: 404, endPoint y: 141, distance: 62.3
click at [411, 141] on div "Acciones Identificar Modificación Cambiar CUIL Agregar Movimiento Actualizar AR…" at bounding box center [450, 165] width 250 height 138
click at [401, 141] on span "Agregar Movimiento" at bounding box center [376, 141] width 73 height 8
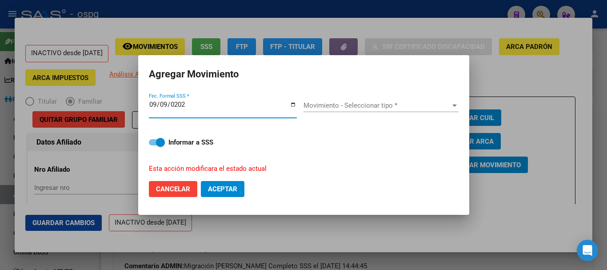
type input "[DATE]"
click at [201, 181] on button "Aceptar" at bounding box center [223, 189] width 44 height 16
click at [310, 102] on span "Movimiento - Seleccionar tipo *" at bounding box center [377, 105] width 147 height 8
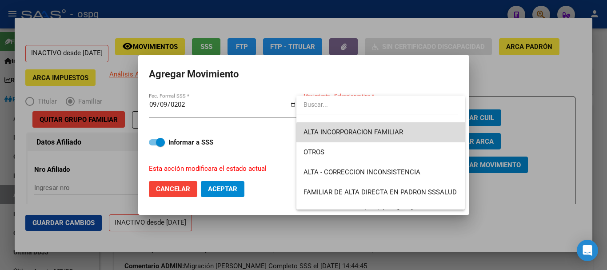
click at [385, 141] on span "ALTA INCORPORACION FAMILIAR" at bounding box center [381, 132] width 154 height 20
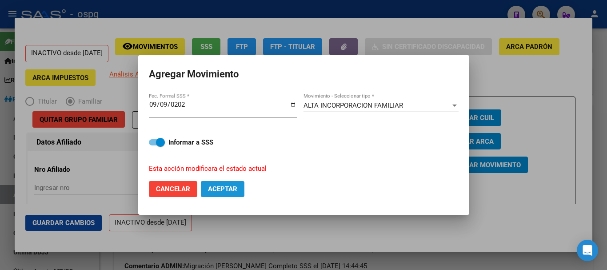
click at [211, 192] on span "Aceptar" at bounding box center [222, 189] width 29 height 8
checkbox input "false"
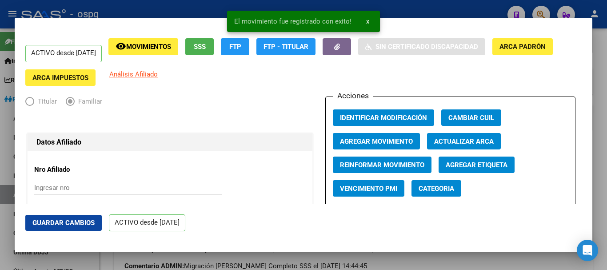
click at [246, 1] on div "El movimiento fue registrado con exito! x" at bounding box center [303, 21] width 174 height 43
click at [209, 11] on div at bounding box center [303, 135] width 607 height 270
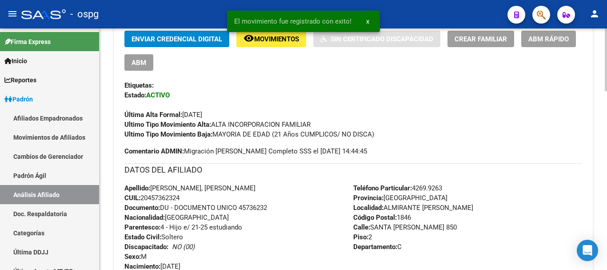
scroll to position [267, 0]
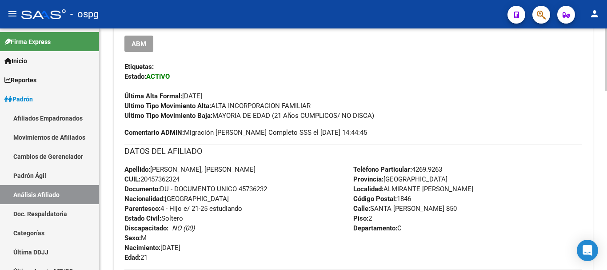
click at [309, 114] on span "Ultimo Tipo Movimiento Baja: MAYORIA DE EDAD (21 Años CUMPLICOS/ NO DISCA)" at bounding box center [249, 116] width 250 height 8
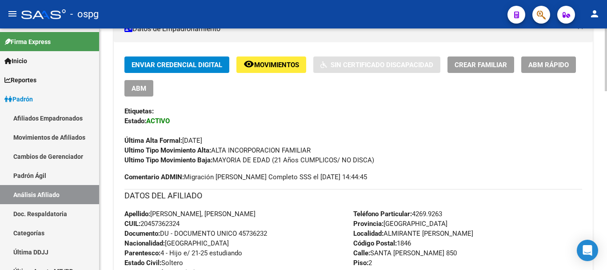
click at [530, 66] on span "ABM Rápido" at bounding box center [548, 65] width 40 height 8
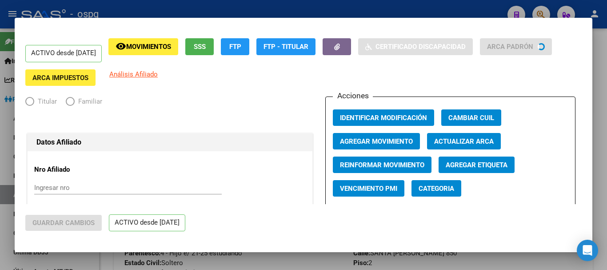
radio input "true"
type input "30-50017502-4"
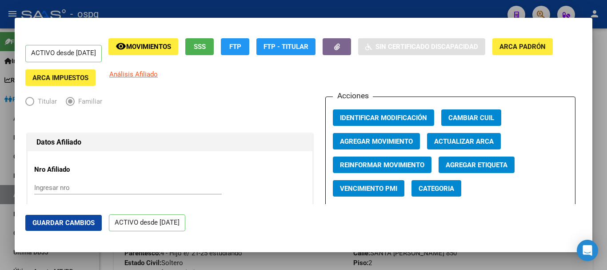
click at [447, 12] on div at bounding box center [303, 135] width 607 height 270
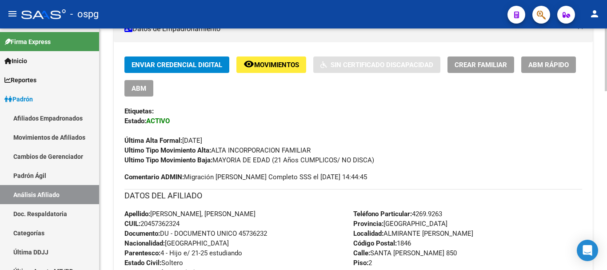
click at [136, 87] on span "ABM" at bounding box center [139, 88] width 15 height 8
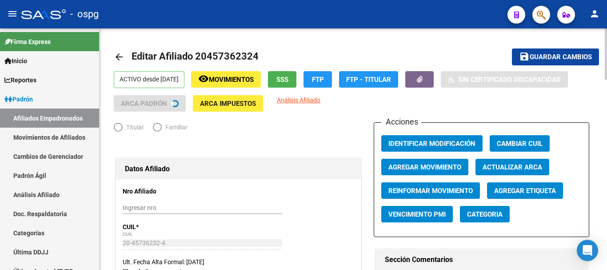
radio input "true"
type input "30-50017502-4"
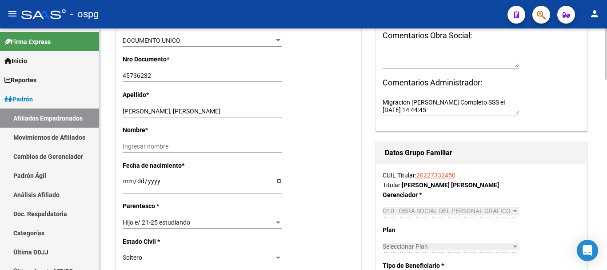
scroll to position [267, 0]
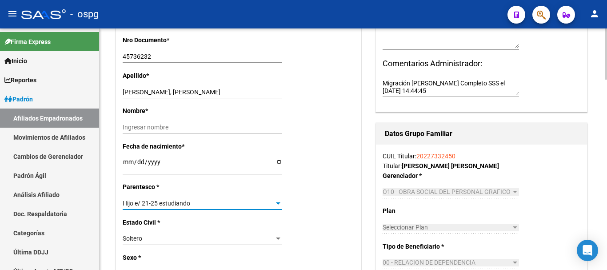
click at [182, 200] on span "Hijo e/ 21-25 estudiando" at bounding box center [157, 203] width 68 height 7
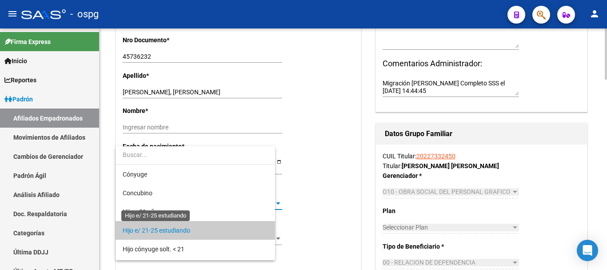
scroll to position [27, 0]
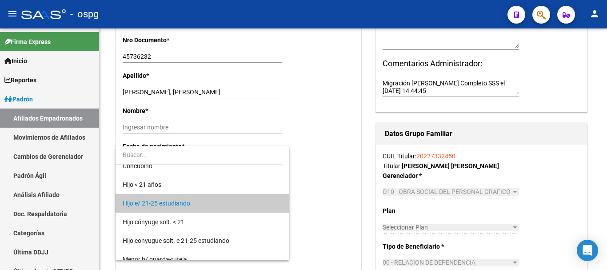
click at [329, 186] on div at bounding box center [303, 135] width 607 height 270
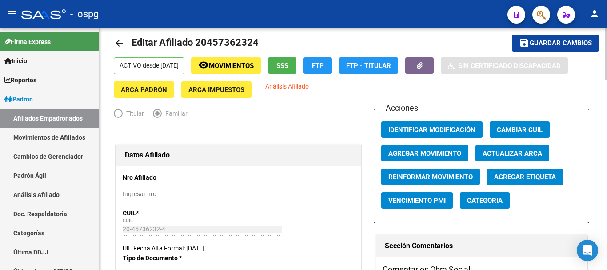
scroll to position [0, 0]
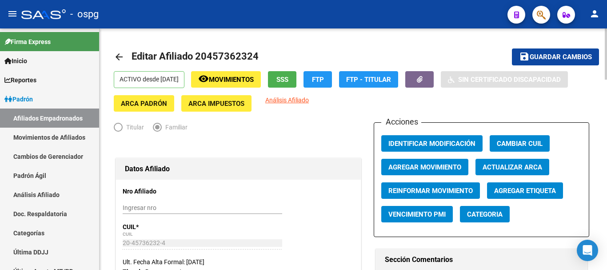
click at [574, 50] on button "save Guardar cambios" at bounding box center [555, 56] width 87 height 16
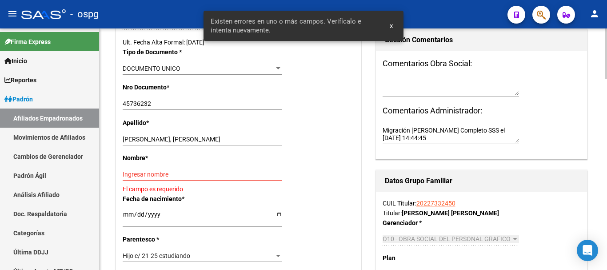
scroll to position [222, 0]
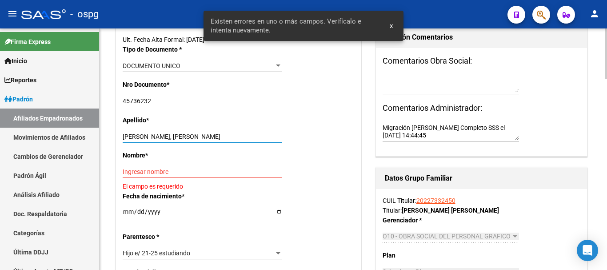
drag, startPoint x: 147, startPoint y: 135, endPoint x: 213, endPoint y: 133, distance: 66.7
click at [213, 133] on input "[PERSON_NAME], [PERSON_NAME]" at bounding box center [203, 137] width 160 height 8
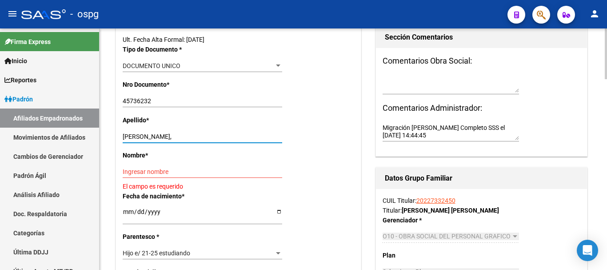
type input "[PERSON_NAME],"
click at [192, 163] on div "Nombre * Ingresar nombre El campo es requerido" at bounding box center [239, 170] width 232 height 40
click at [188, 167] on div "Ingresar nombre" at bounding box center [203, 171] width 160 height 12
paste input "[PERSON_NAME]"
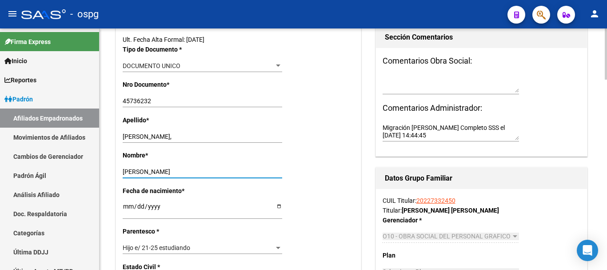
type input "[PERSON_NAME]"
drag, startPoint x: 142, startPoint y: 137, endPoint x: 167, endPoint y: 139, distance: 25.0
click at [167, 139] on input "[PERSON_NAME]," at bounding box center [203, 137] width 160 height 8
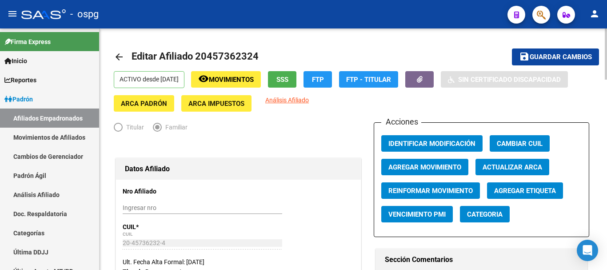
type input "[PERSON_NAME]"
click at [562, 60] on span "Guardar cambios" at bounding box center [561, 57] width 62 height 8
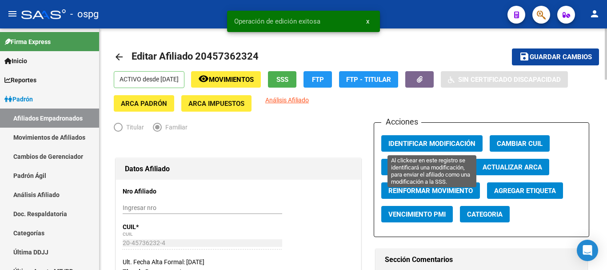
click at [401, 138] on button "Identificar Modificación" at bounding box center [431, 143] width 101 height 16
